Goal: Transaction & Acquisition: Purchase product/service

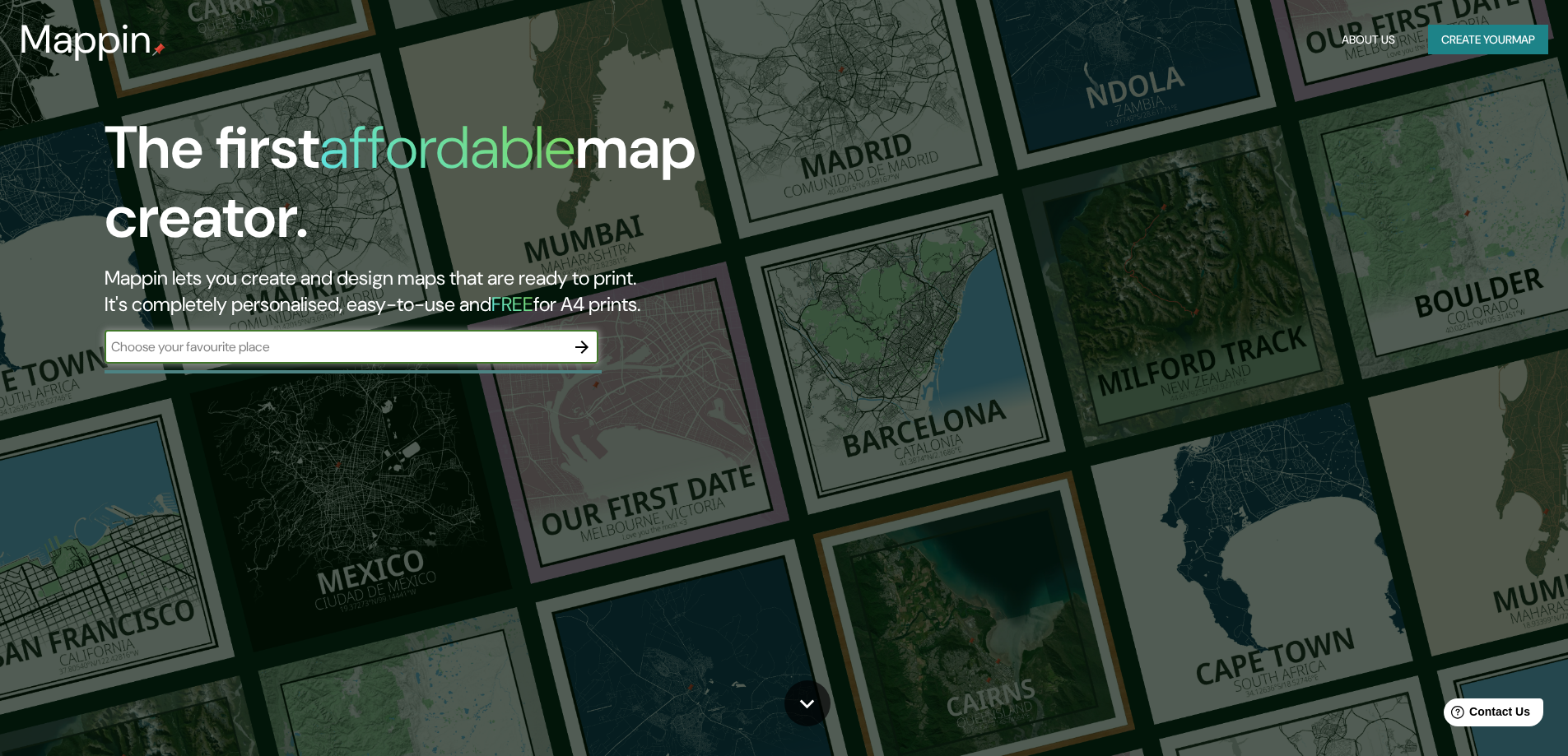
drag, startPoint x: 0, startPoint y: 0, endPoint x: 389, endPoint y: 365, distance: 533.4
click at [390, 365] on div "​" at bounding box center [351, 349] width 494 height 37
click at [438, 340] on input "text" at bounding box center [334, 346] width 461 height 19
type input "P"
type input "Lima [GEOGRAPHIC_DATA]"
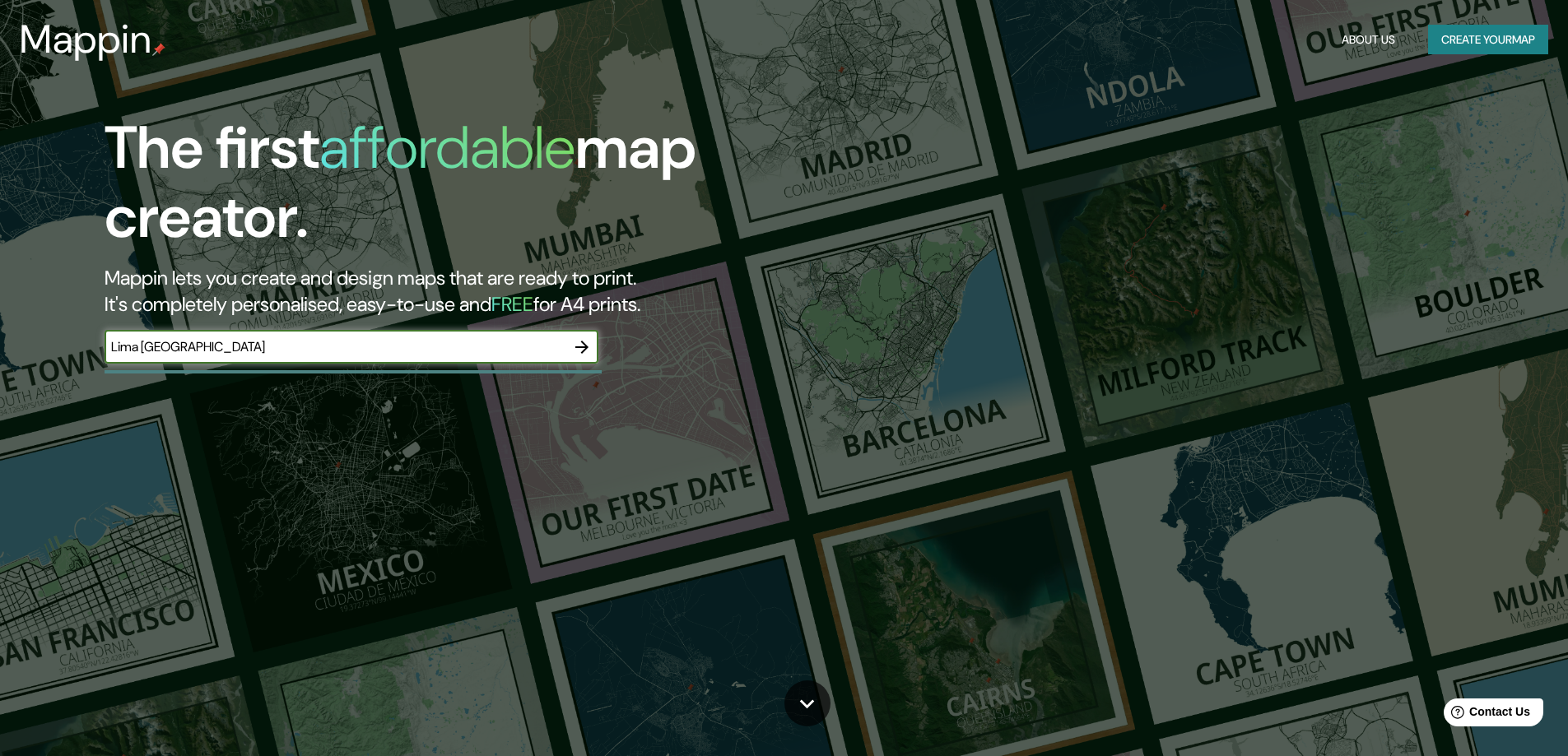
click at [309, 350] on input "Lima [GEOGRAPHIC_DATA]" at bounding box center [334, 346] width 461 height 19
click at [582, 349] on icon "button" at bounding box center [583, 347] width 20 height 20
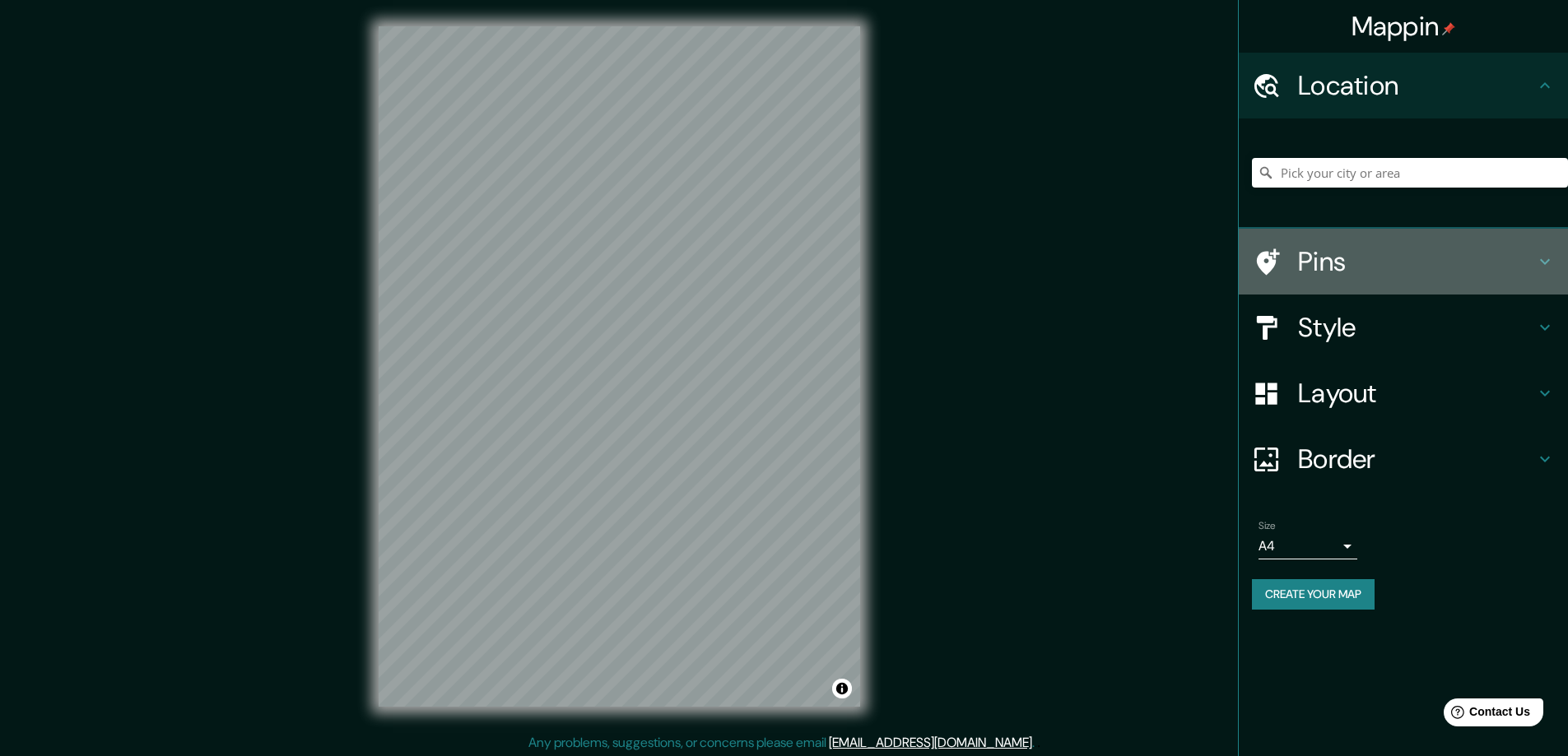
click at [1487, 263] on h4 "Pins" at bounding box center [1416, 261] width 237 height 33
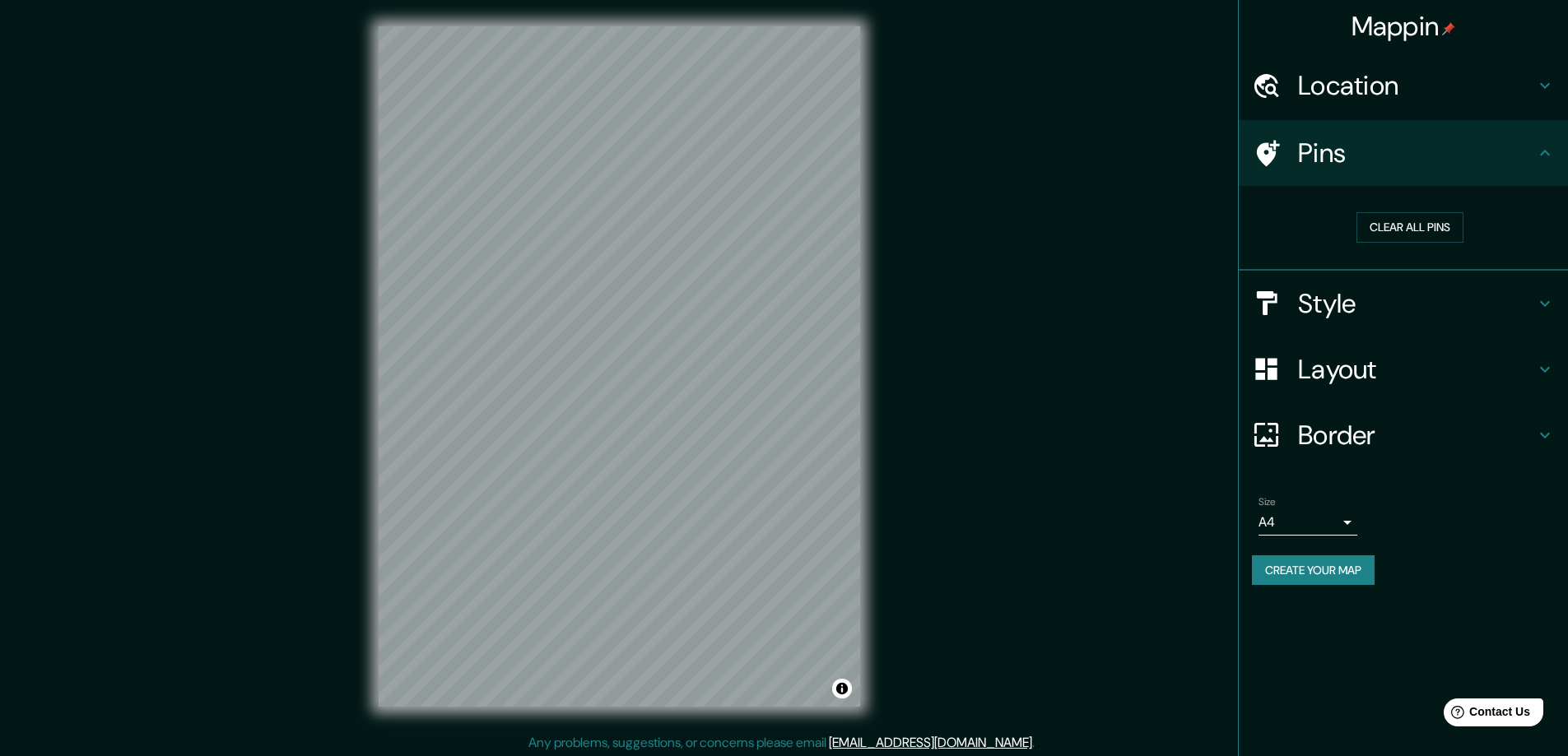
click at [1482, 161] on h4 "Pins" at bounding box center [1416, 153] width 237 height 33
click at [1504, 92] on h4 "Location" at bounding box center [1416, 85] width 237 height 33
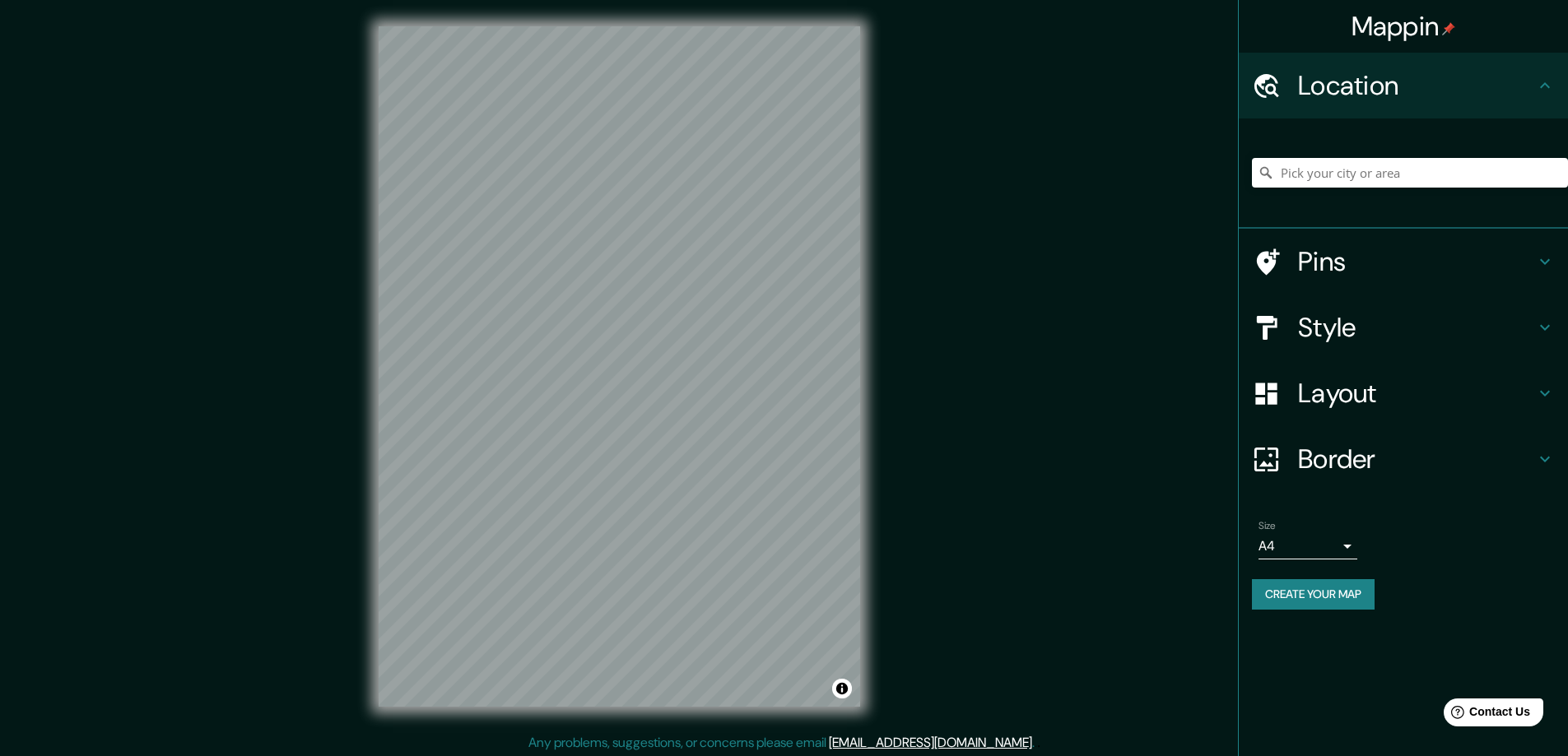
click at [1396, 325] on h4 "Style" at bounding box center [1416, 327] width 237 height 33
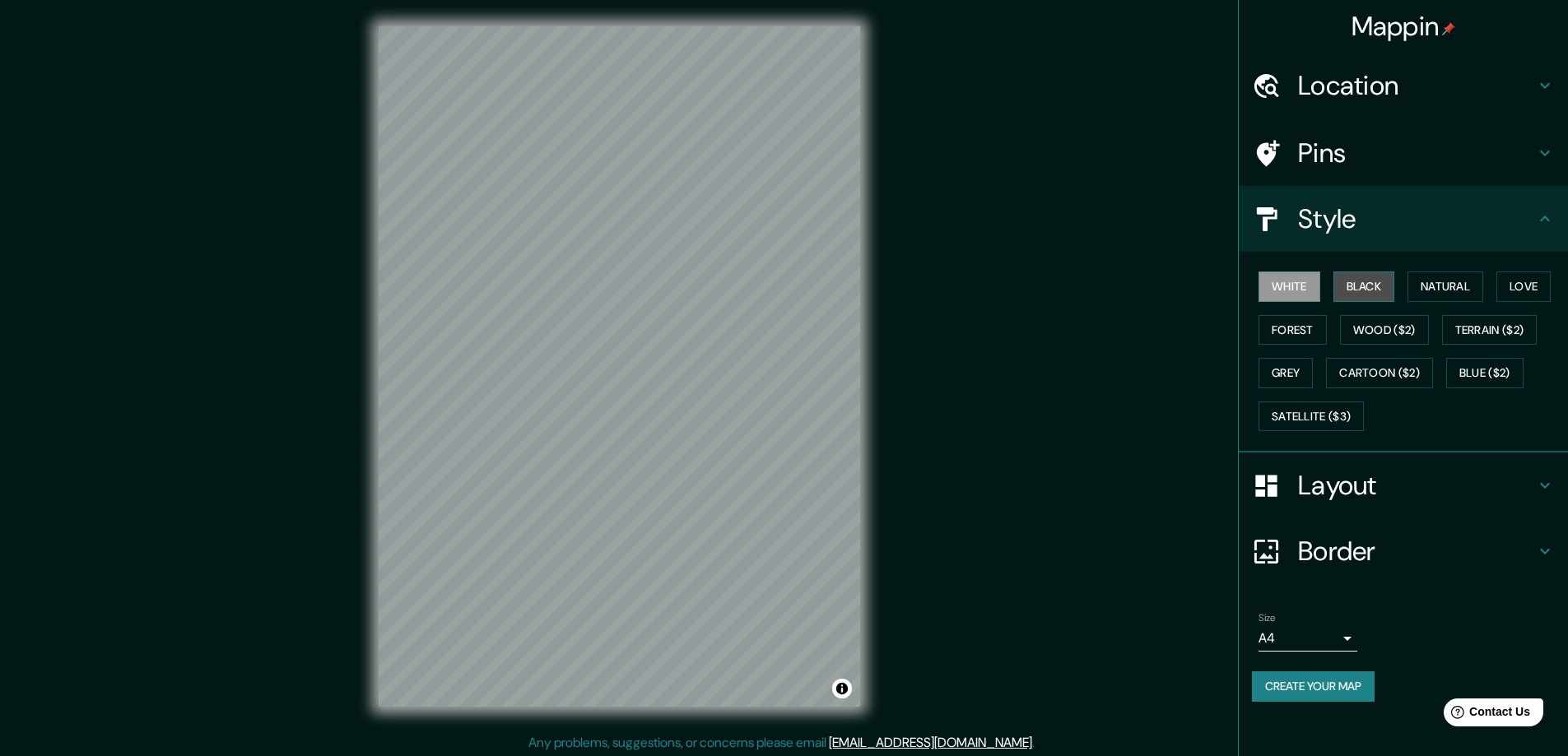
click at [1359, 277] on button "Black" at bounding box center [1365, 287] width 62 height 31
click at [1397, 210] on h4 "Style" at bounding box center [1416, 218] width 237 height 33
click at [1308, 299] on button "White" at bounding box center [1289, 287] width 62 height 31
click at [1357, 288] on button "Black" at bounding box center [1365, 287] width 62 height 31
click at [1433, 71] on h4 "Location" at bounding box center [1416, 85] width 237 height 33
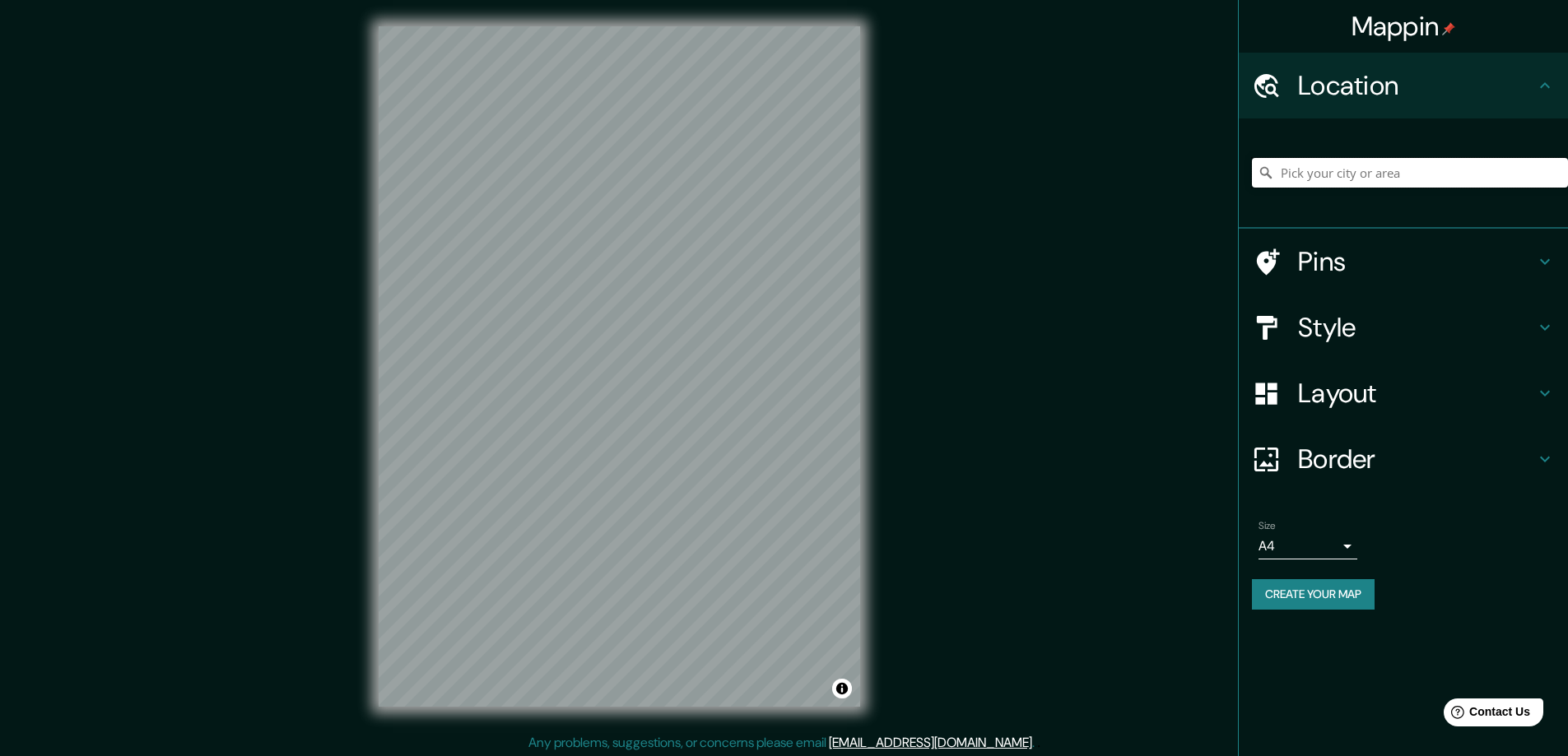
click at [1361, 177] on input "Pick your city or area" at bounding box center [1410, 173] width 317 height 30
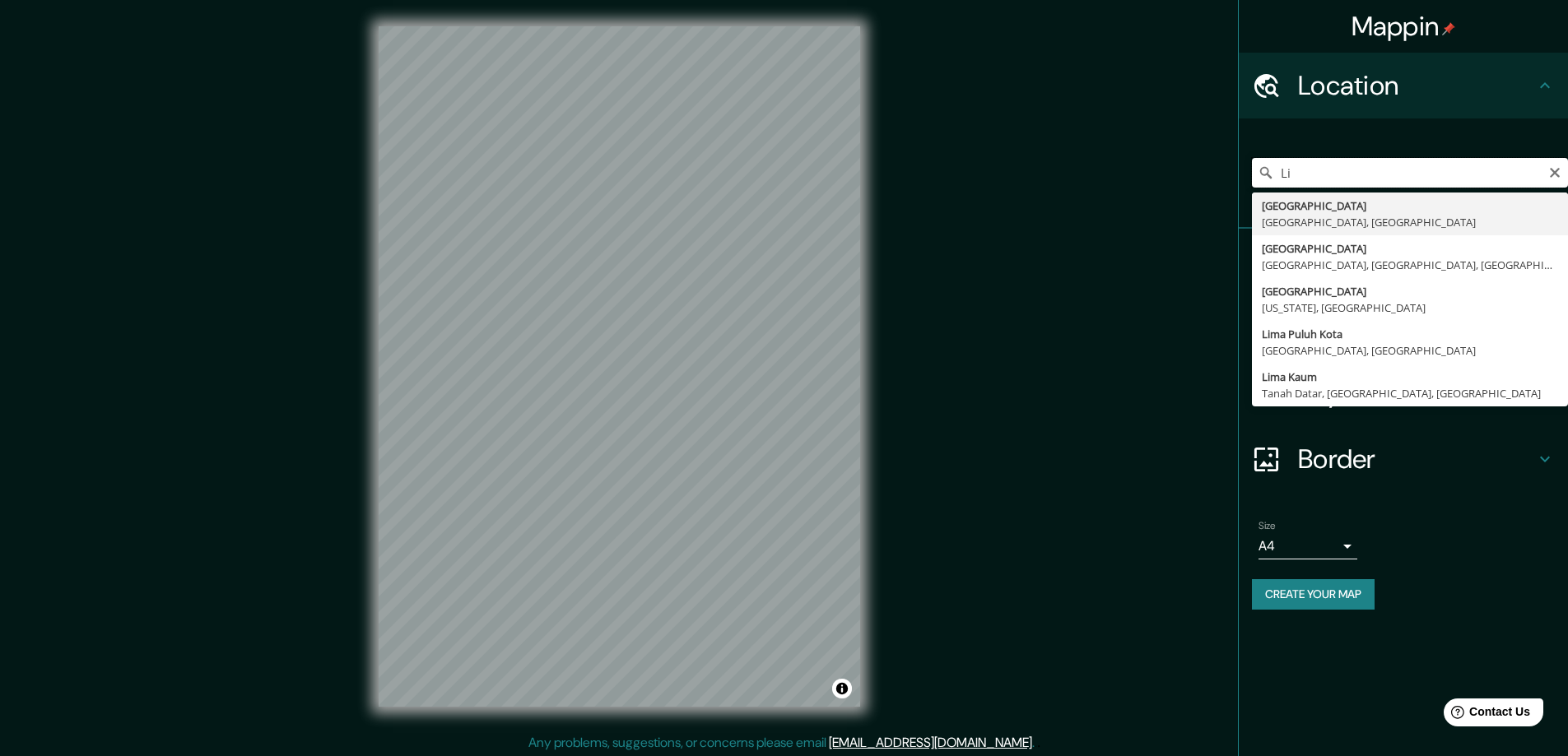
type input "L"
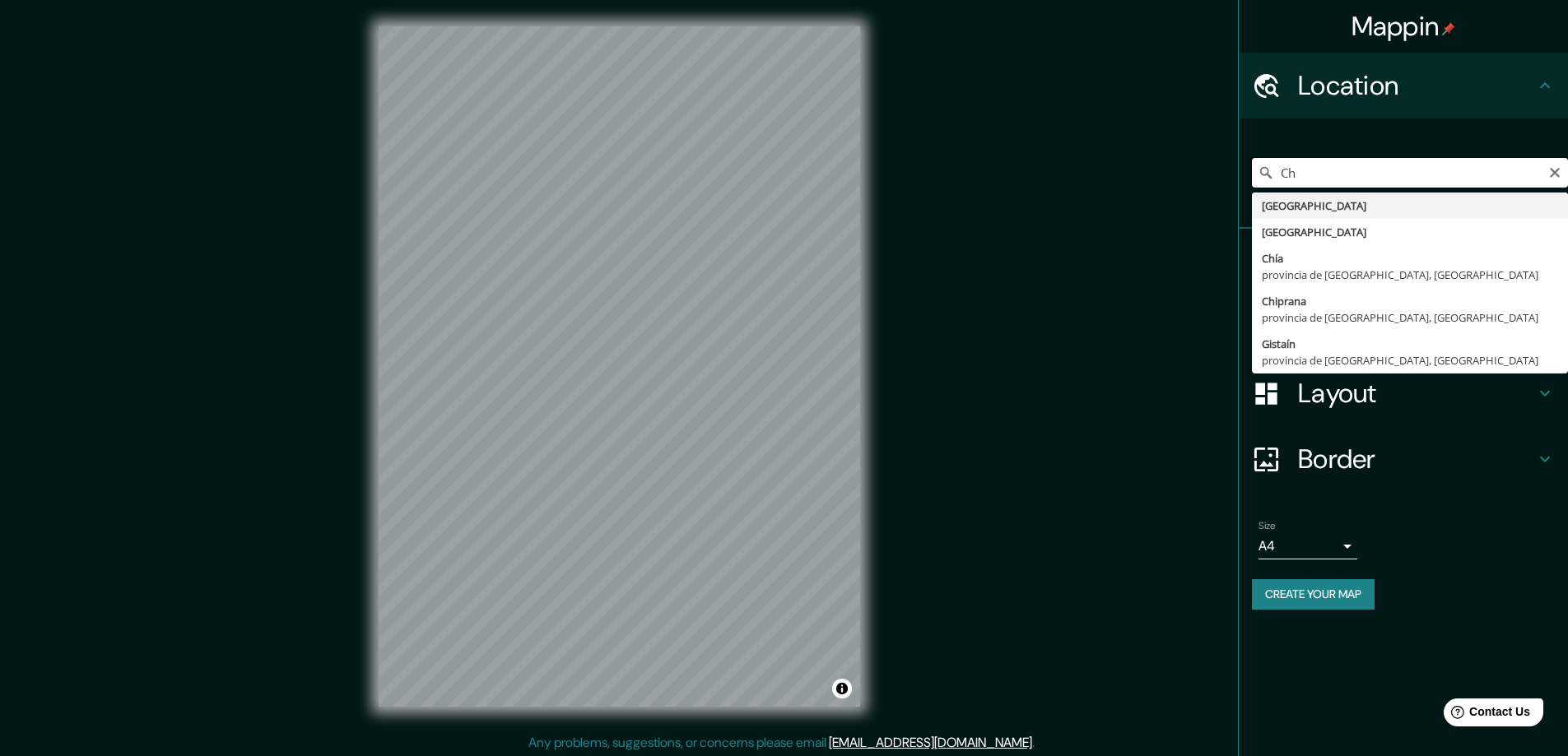
type input "C"
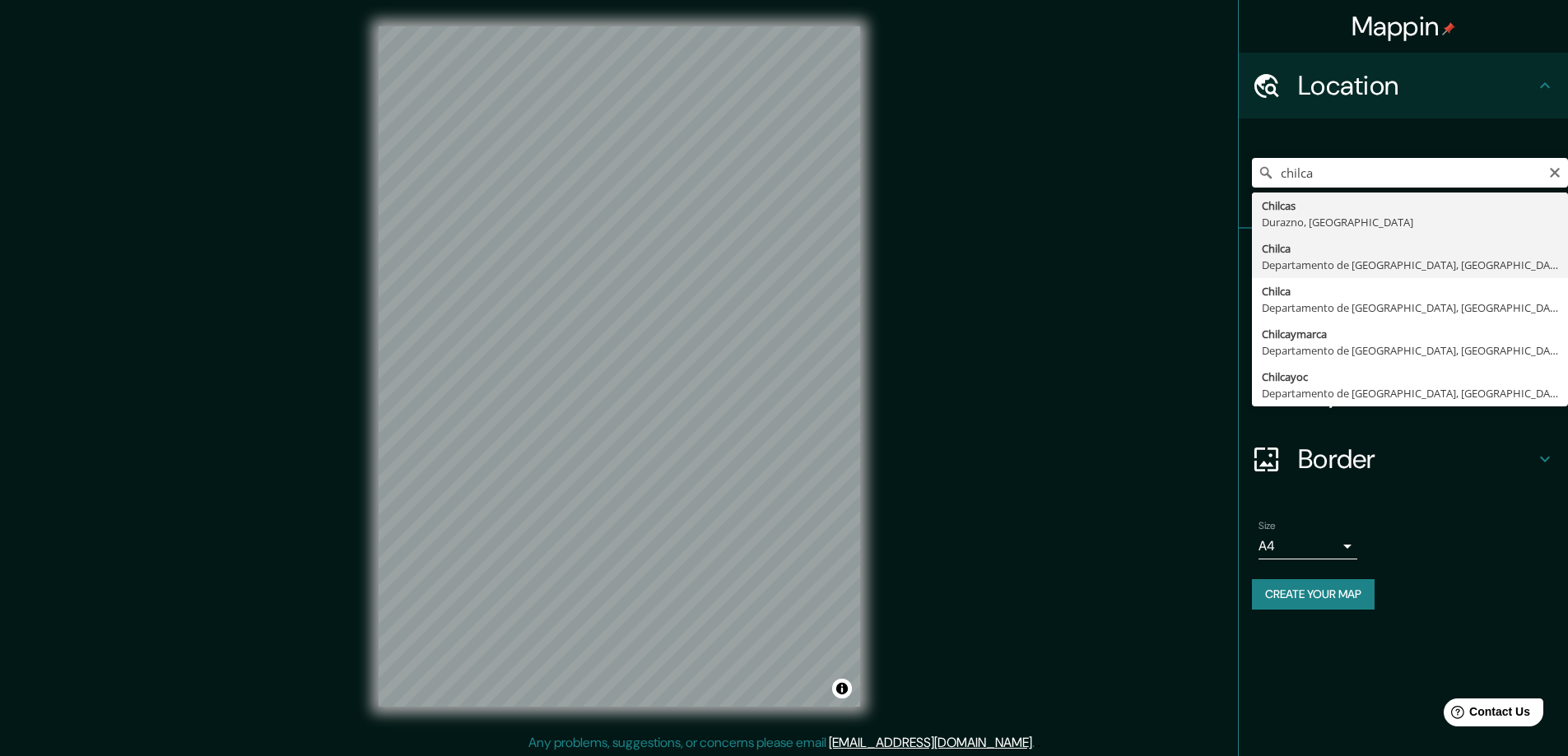
type input "Chilca, [GEOGRAPHIC_DATA], [GEOGRAPHIC_DATA]"
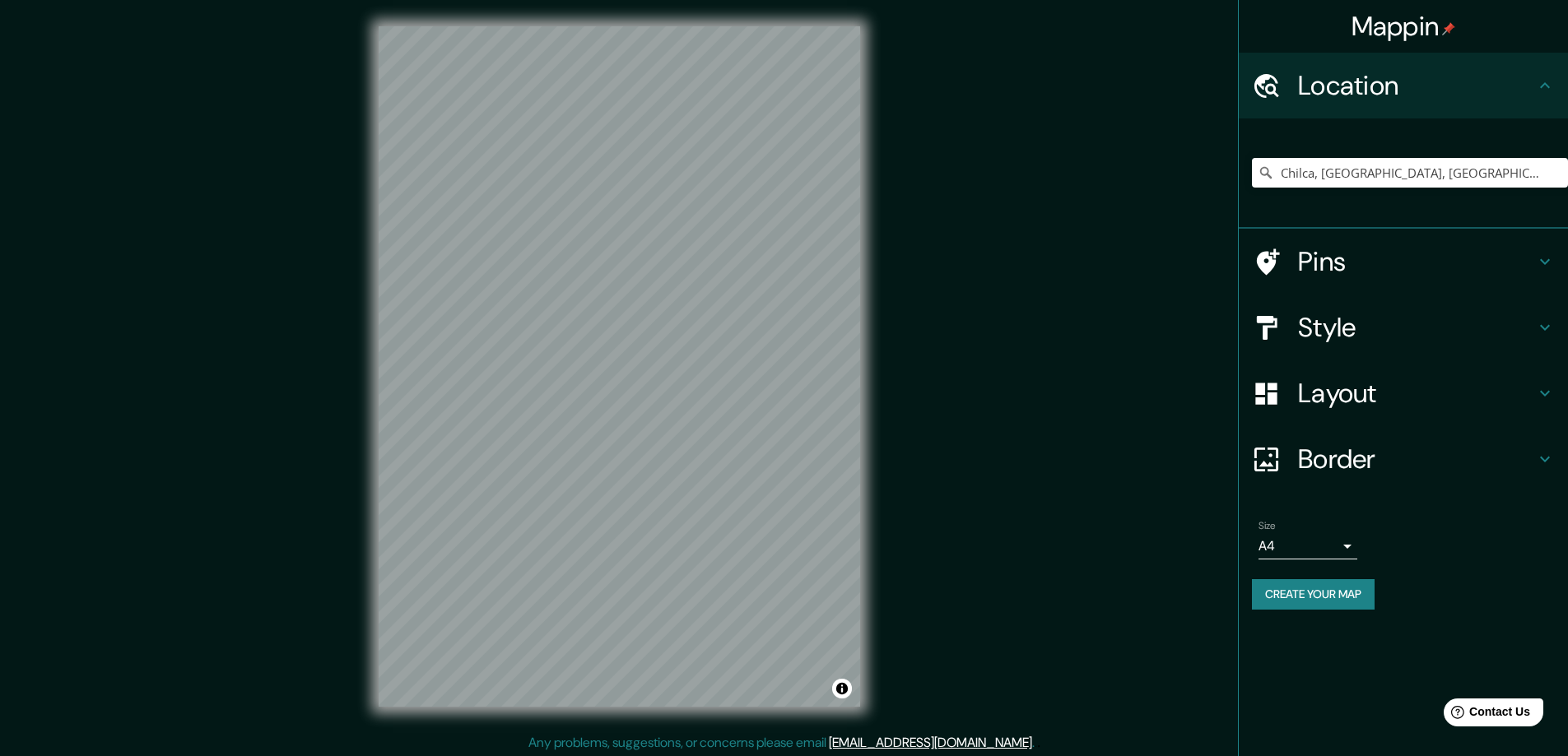
click at [1389, 304] on div "Style" at bounding box center [1404, 327] width 329 height 65
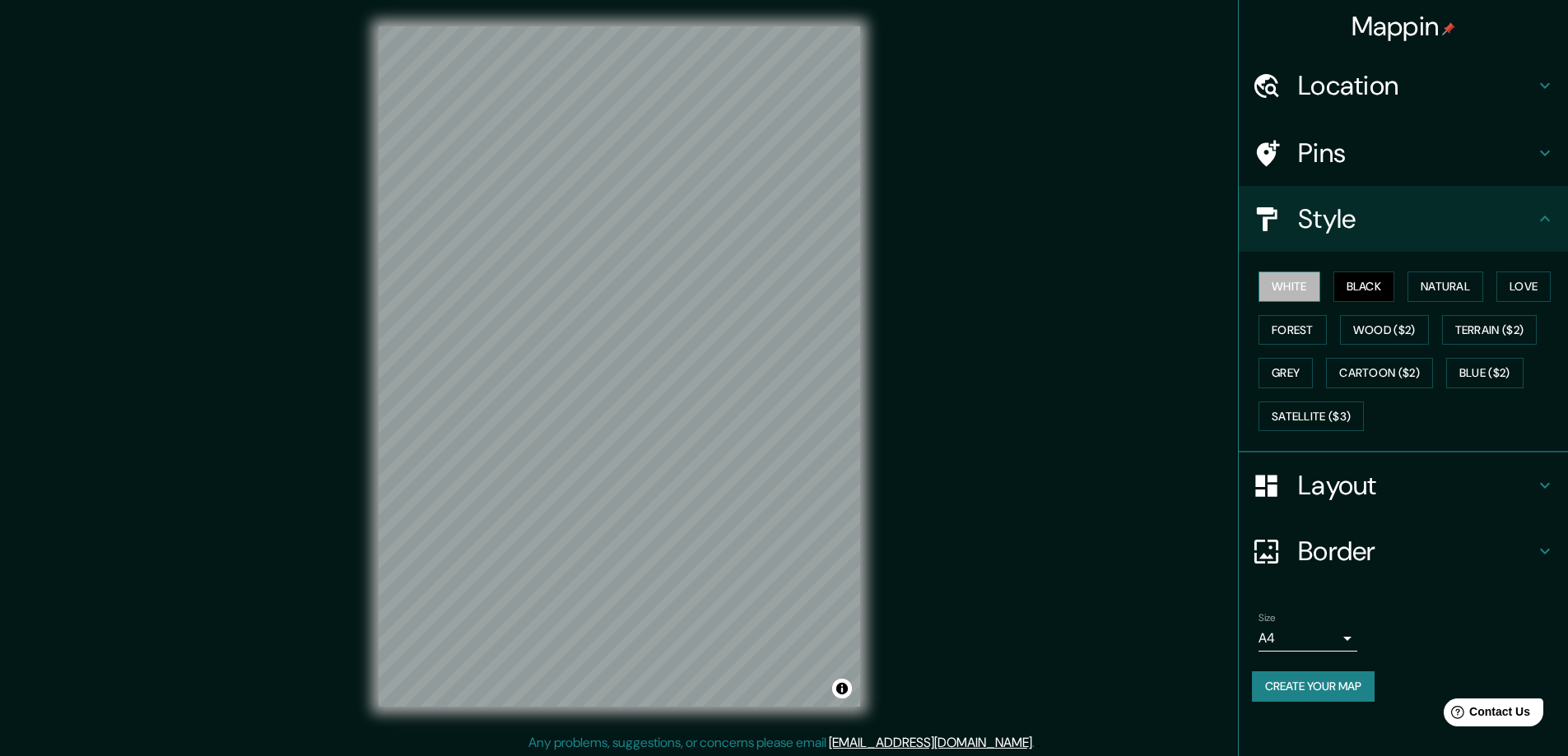
click at [1297, 285] on button "White" at bounding box center [1289, 287] width 62 height 31
click at [1347, 283] on button "Black" at bounding box center [1365, 287] width 62 height 31
click at [1297, 288] on button "White" at bounding box center [1289, 287] width 62 height 31
click at [1455, 294] on button "Natural" at bounding box center [1446, 287] width 75 height 31
click at [1295, 331] on button "Forest" at bounding box center [1292, 330] width 68 height 31
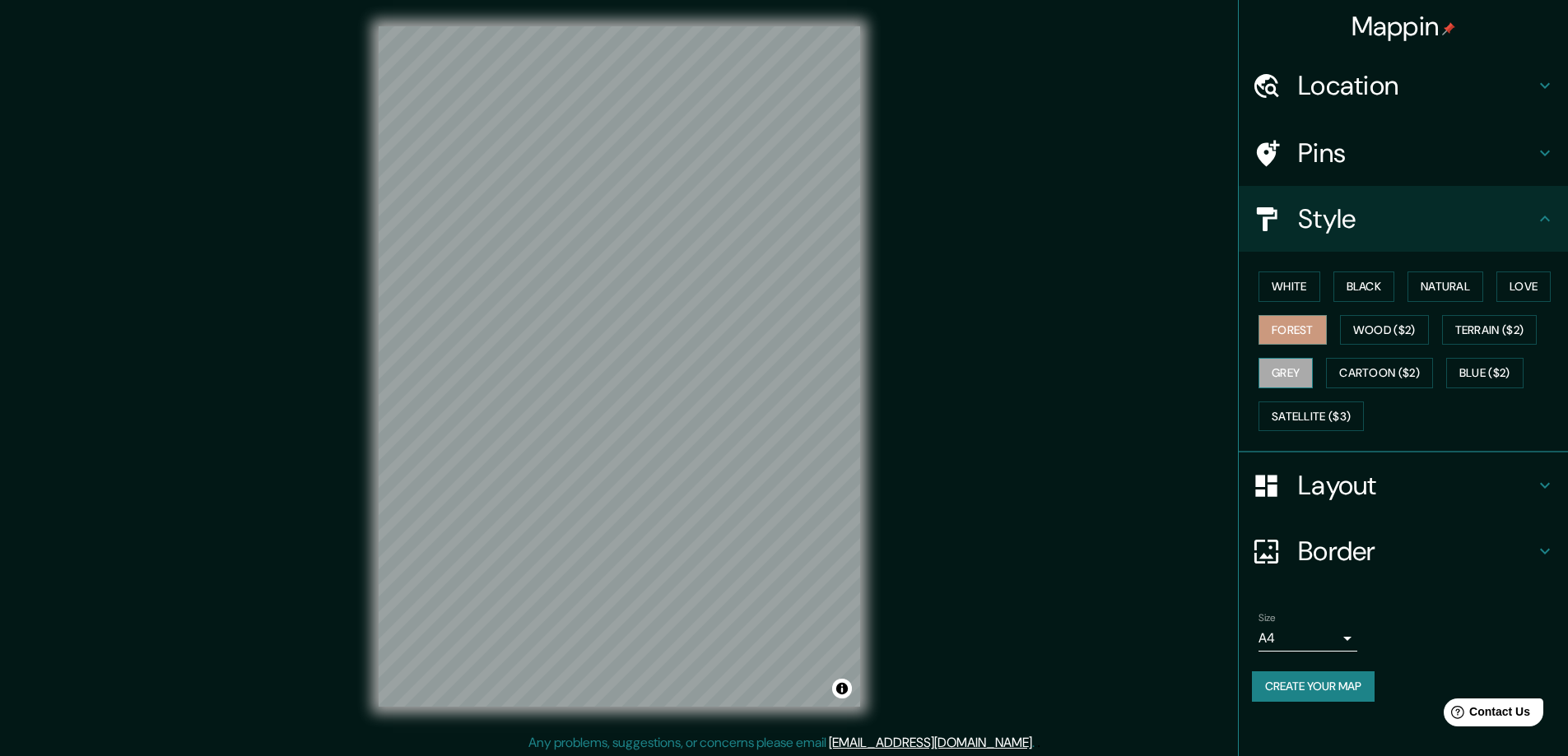
click at [1271, 379] on button "Grey" at bounding box center [1285, 373] width 55 height 31
click at [1378, 286] on button "Black" at bounding box center [1365, 287] width 62 height 31
click at [1304, 297] on button "White" at bounding box center [1289, 287] width 62 height 31
click at [1353, 293] on button "Black" at bounding box center [1365, 287] width 62 height 31
click at [1449, 293] on button "Natural" at bounding box center [1446, 287] width 75 height 31
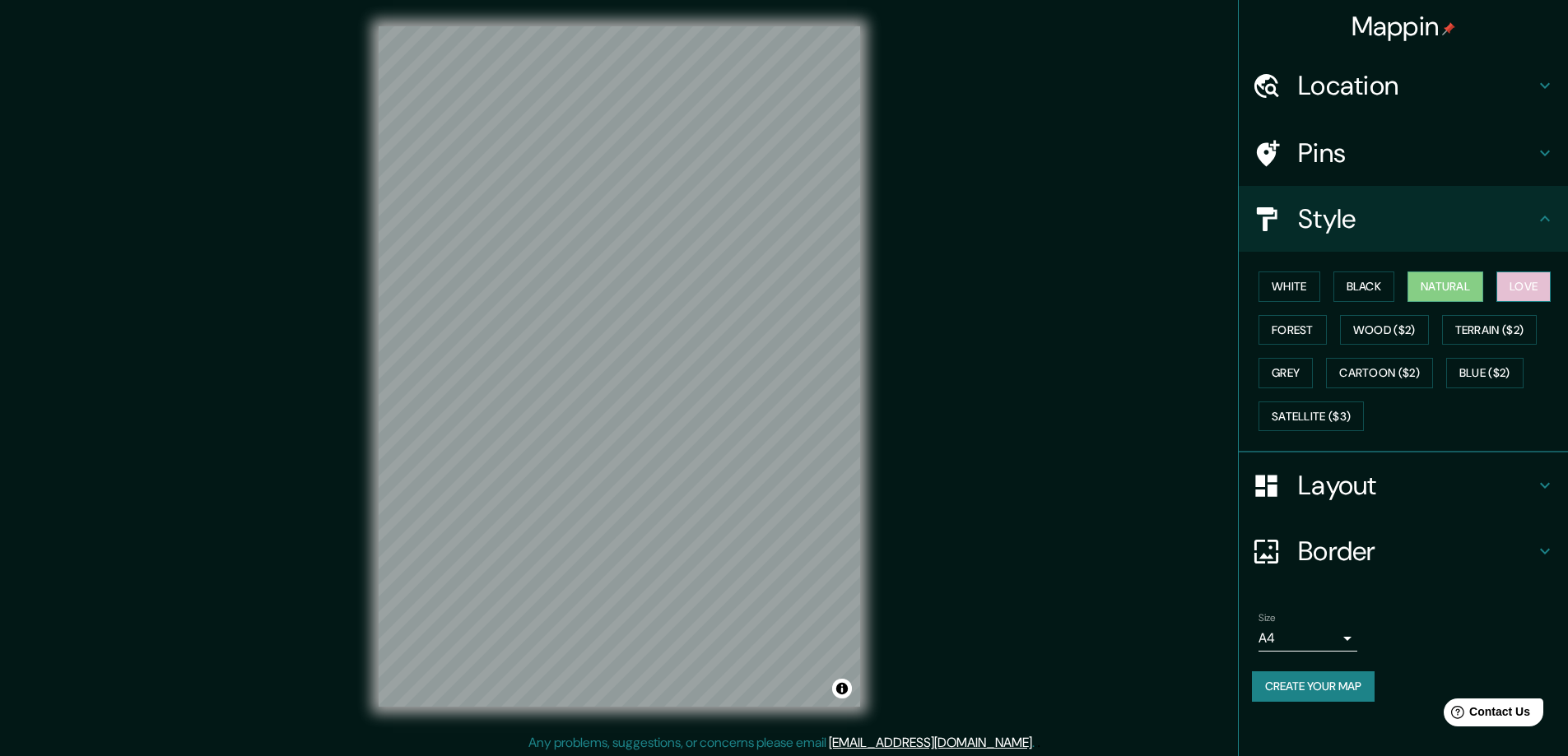
click at [1519, 292] on button "Love" at bounding box center [1523, 287] width 55 height 31
click at [1448, 293] on button "Natural" at bounding box center [1446, 287] width 75 height 31
click at [1314, 328] on button "Forest" at bounding box center [1292, 330] width 68 height 31
click at [1297, 369] on button "Grey" at bounding box center [1285, 373] width 55 height 31
click at [1379, 288] on button "Black" at bounding box center [1365, 287] width 62 height 31
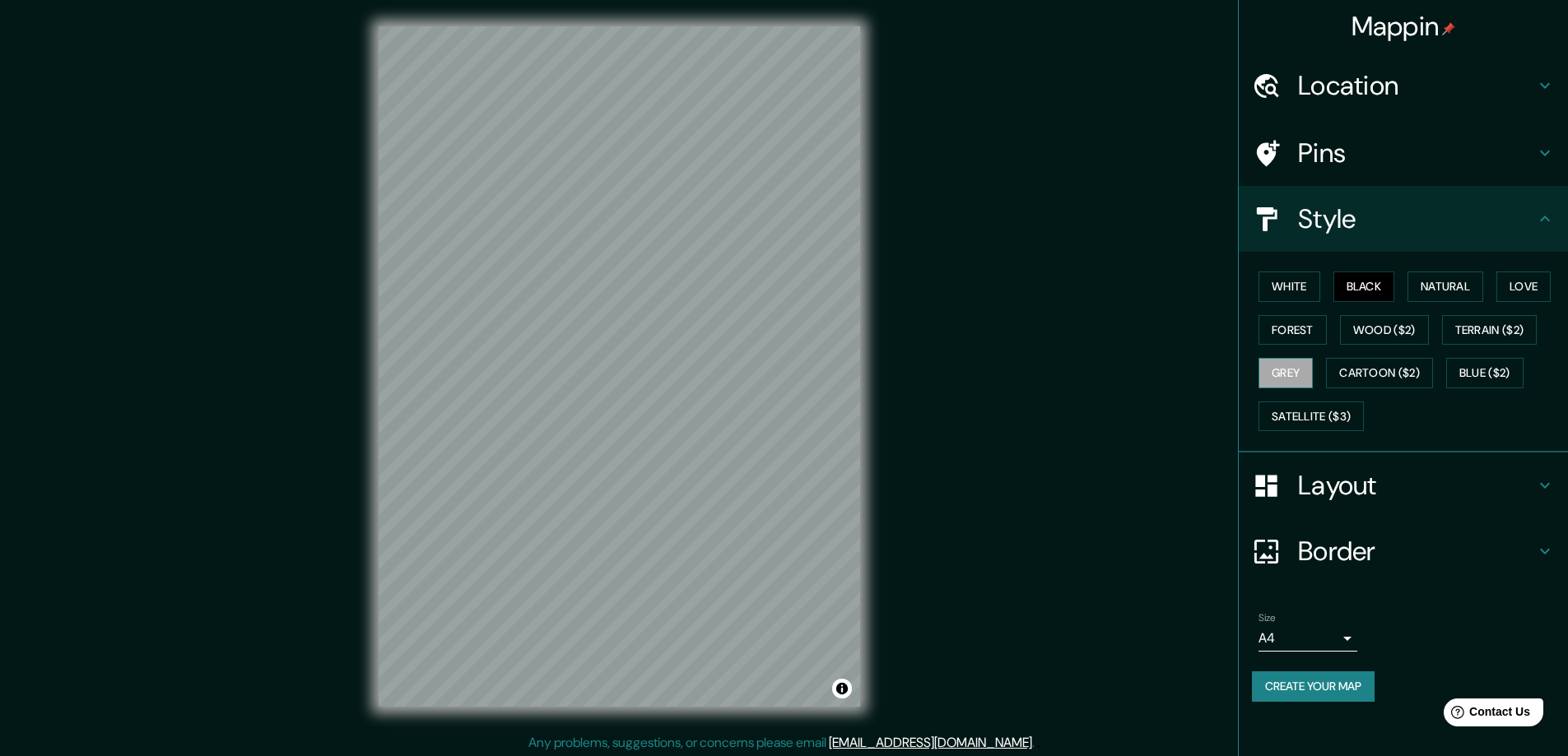
click at [1264, 374] on button "Grey" at bounding box center [1285, 373] width 55 height 31
click at [1364, 287] on button "Black" at bounding box center [1365, 287] width 62 height 31
click at [1277, 369] on button "Grey" at bounding box center [1285, 373] width 55 height 31
